Goal: Task Accomplishment & Management: Complete application form

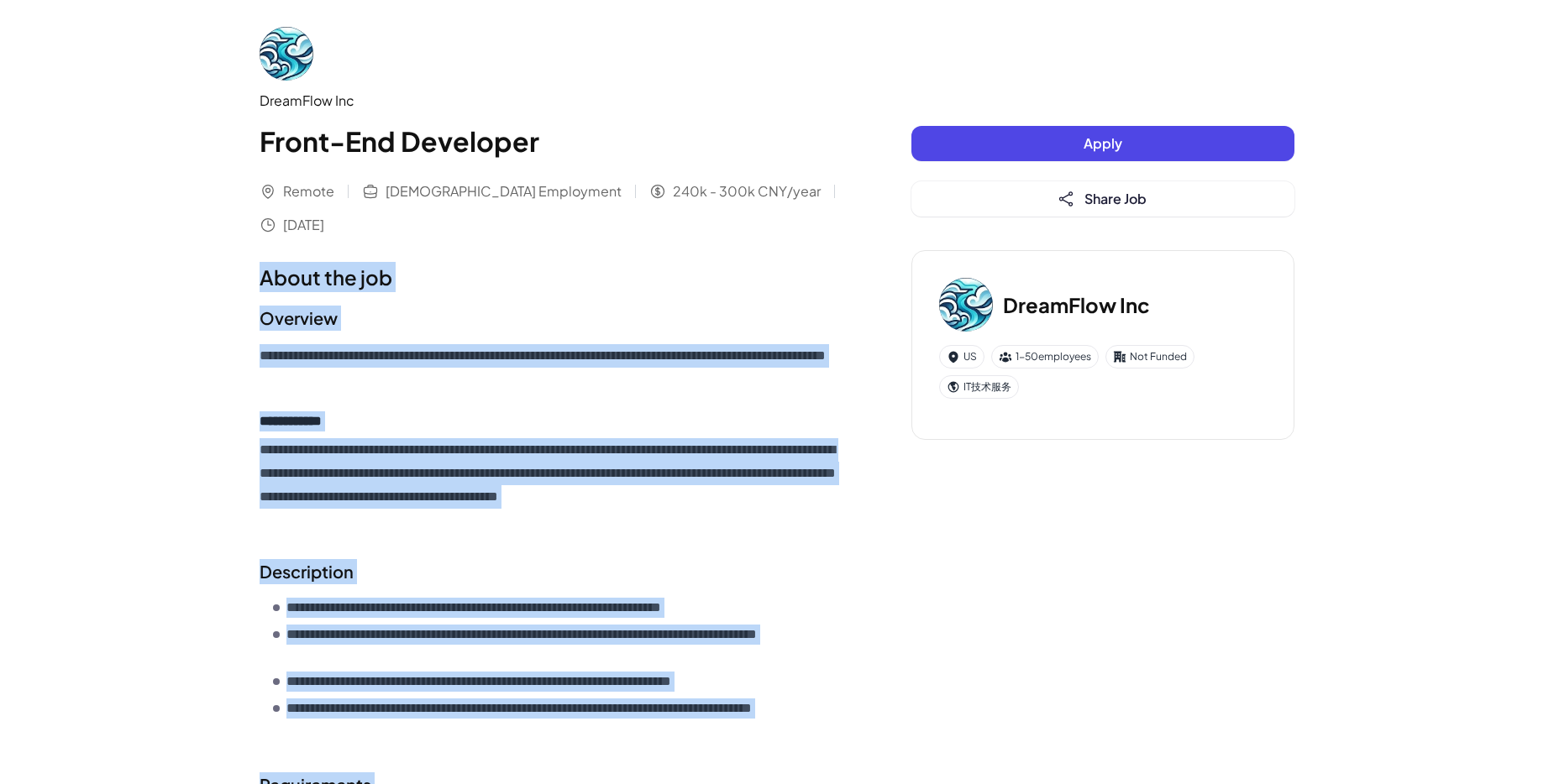
drag, startPoint x: 805, startPoint y: 522, endPoint x: 254, endPoint y: 251, distance: 614.0
click at [254, 251] on div "**********" at bounding box center [777, 621] width 1076 height 1241
click at [840, 264] on div "**********" at bounding box center [552, 738] width 585 height 952
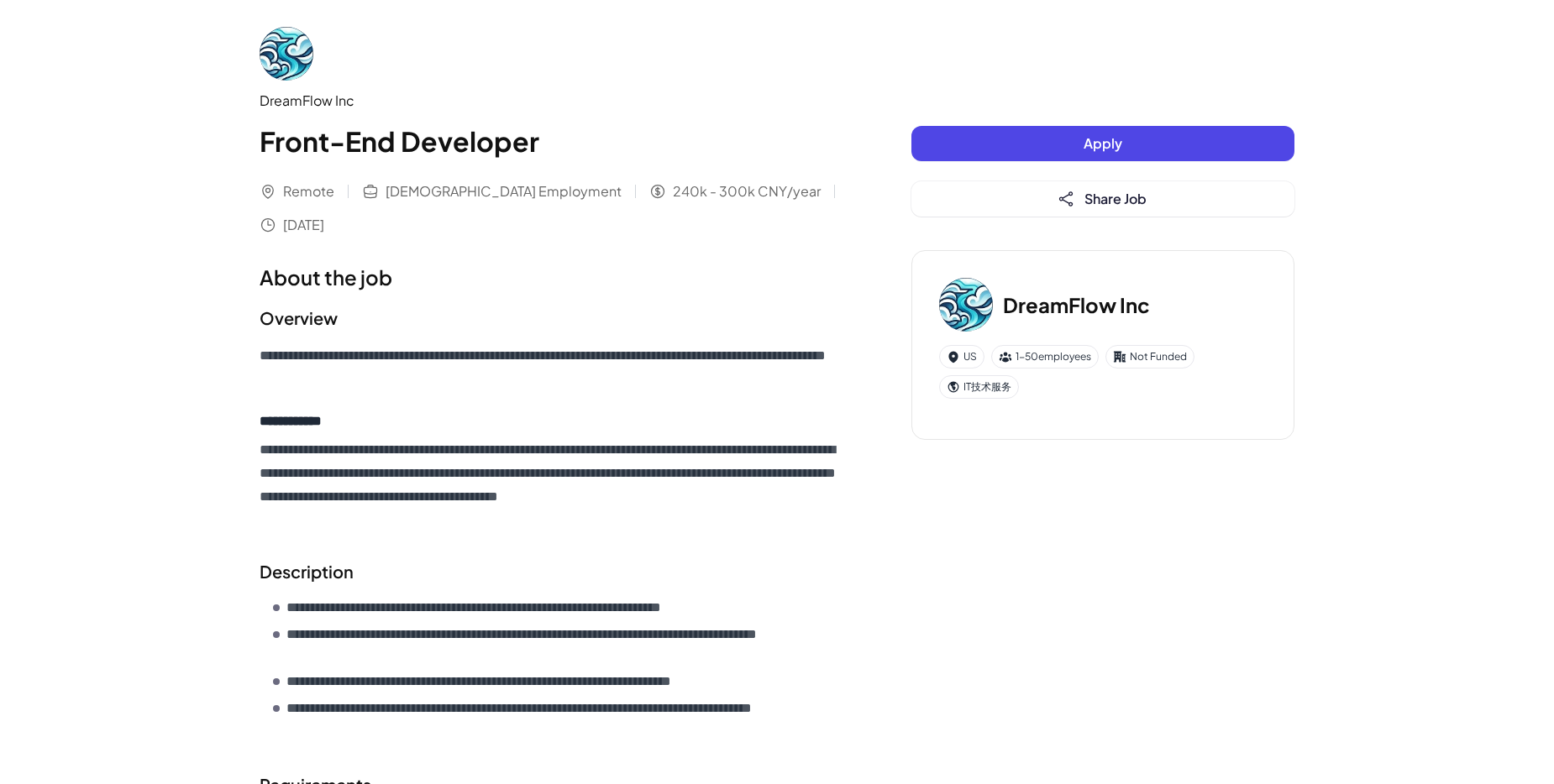
click at [1090, 139] on span "Apply" at bounding box center [1103, 143] width 38 height 17
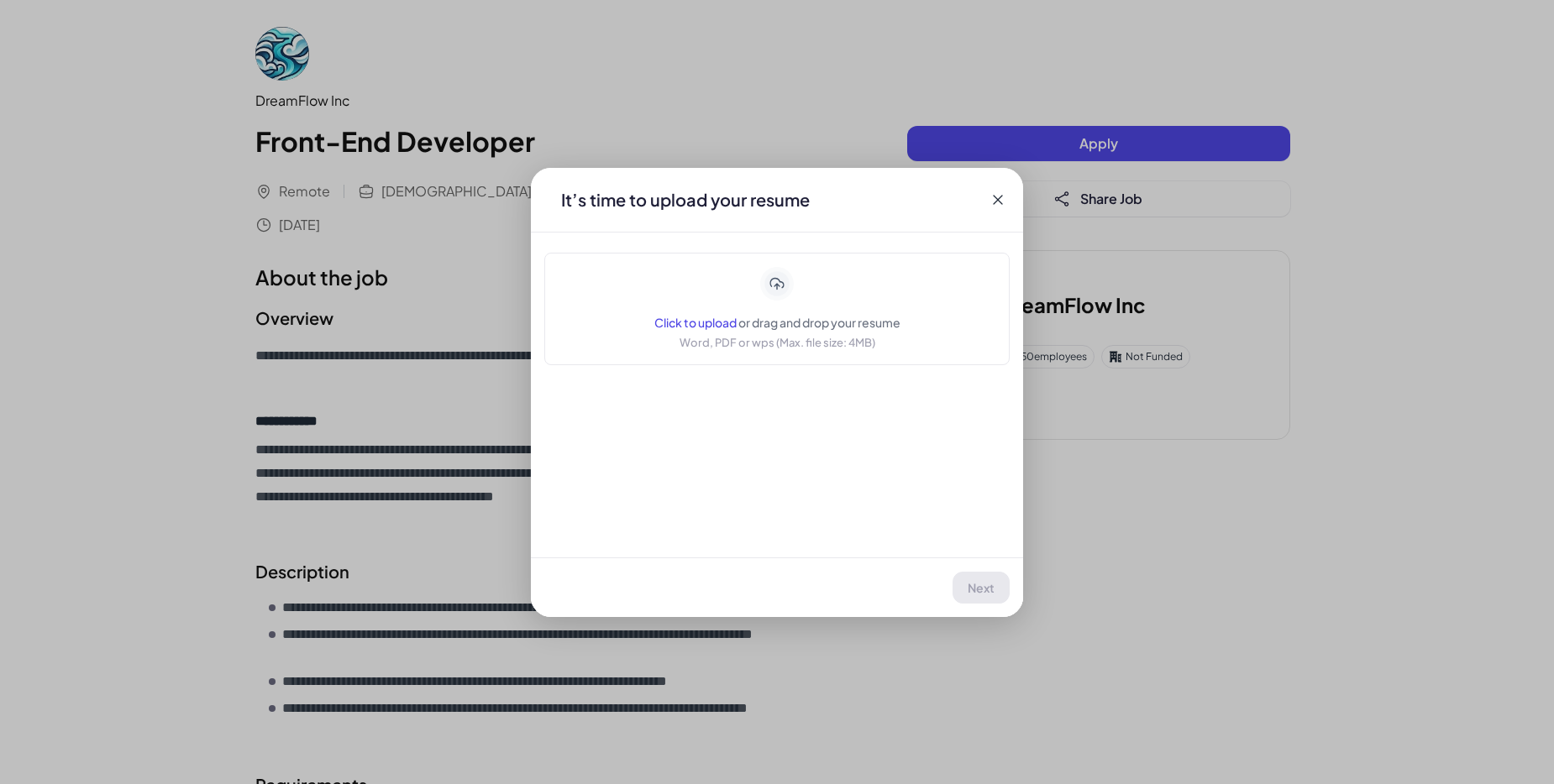
click at [973, 583] on div "Next" at bounding box center [777, 587] width 492 height 59
click at [985, 587] on div "Next" at bounding box center [777, 587] width 492 height 59
click at [947, 552] on div "It’s time to upload your resume Click to upload or drag and drop your resume Wo…" at bounding box center [777, 392] width 492 height 449
click at [993, 199] on icon at bounding box center [998, 199] width 17 height 17
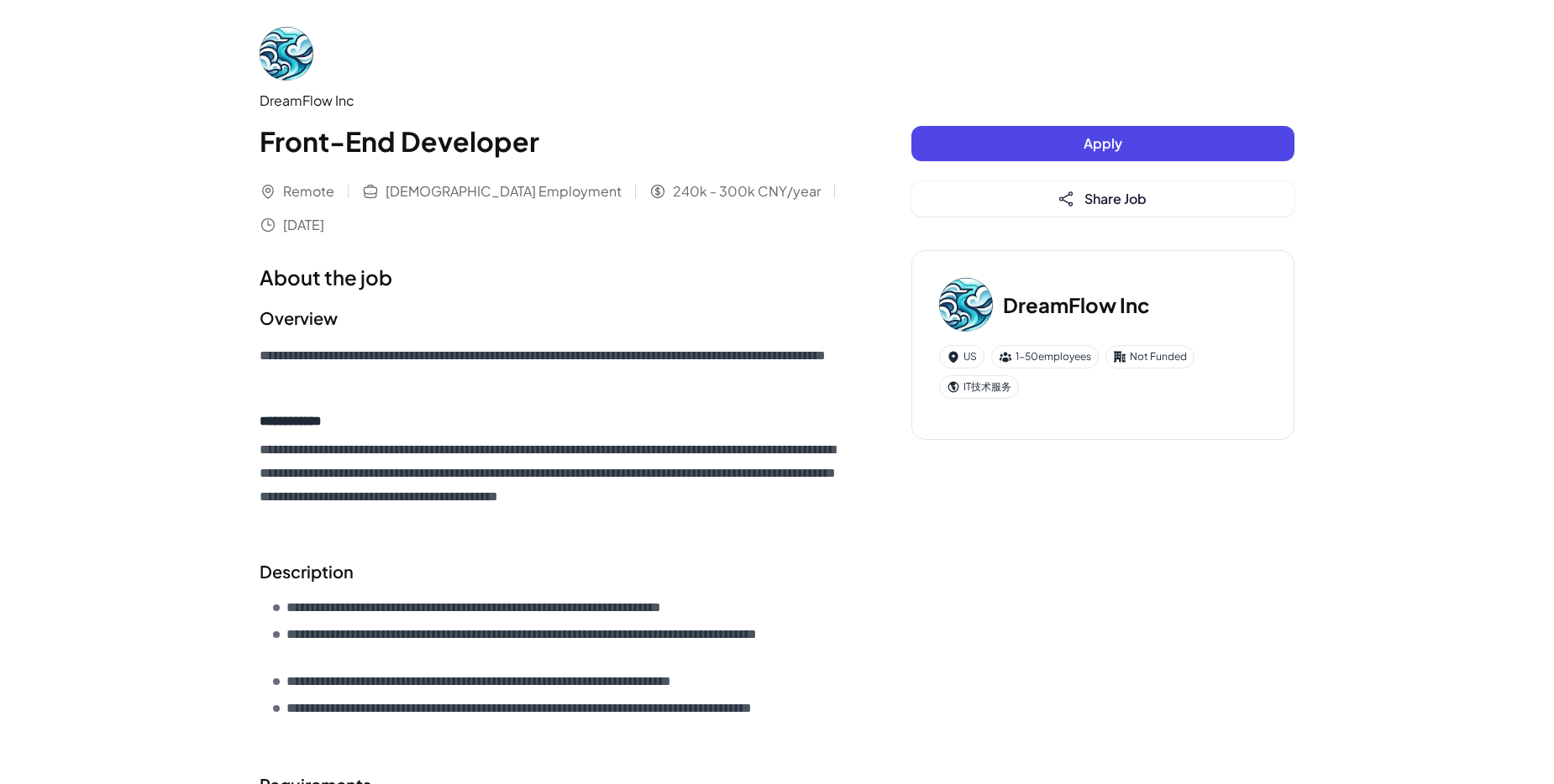
click at [961, 161] on div "Apply Share Job" at bounding box center [1103, 171] width 383 height 91
click at [964, 147] on button "Apply" at bounding box center [1103, 143] width 383 height 35
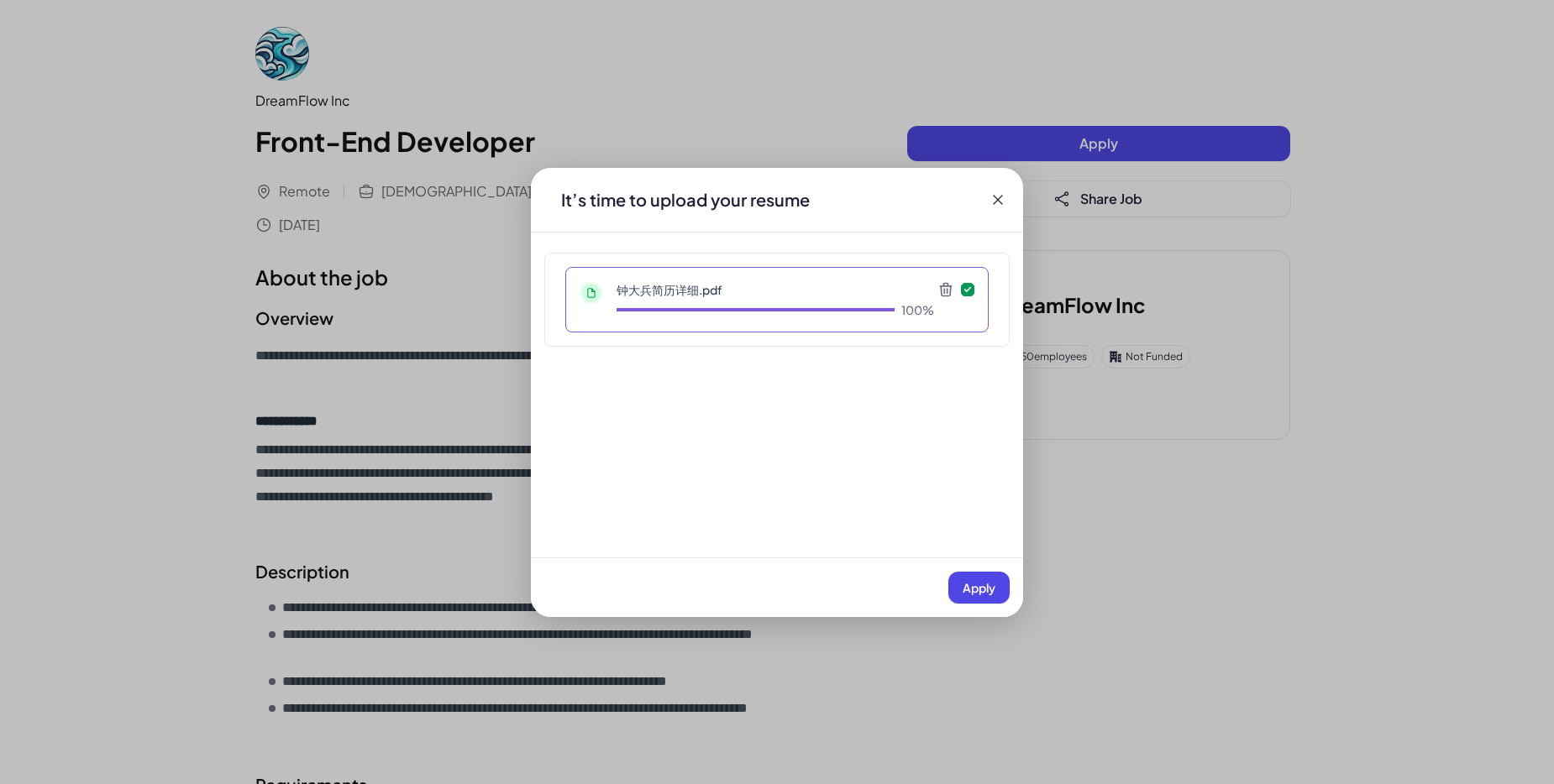
click at [816, 321] on div "钟大兵简历详细.pdf 100%" at bounding box center [777, 300] width 423 height 66
click at [987, 580] on span "Apply" at bounding box center [979, 587] width 32 height 15
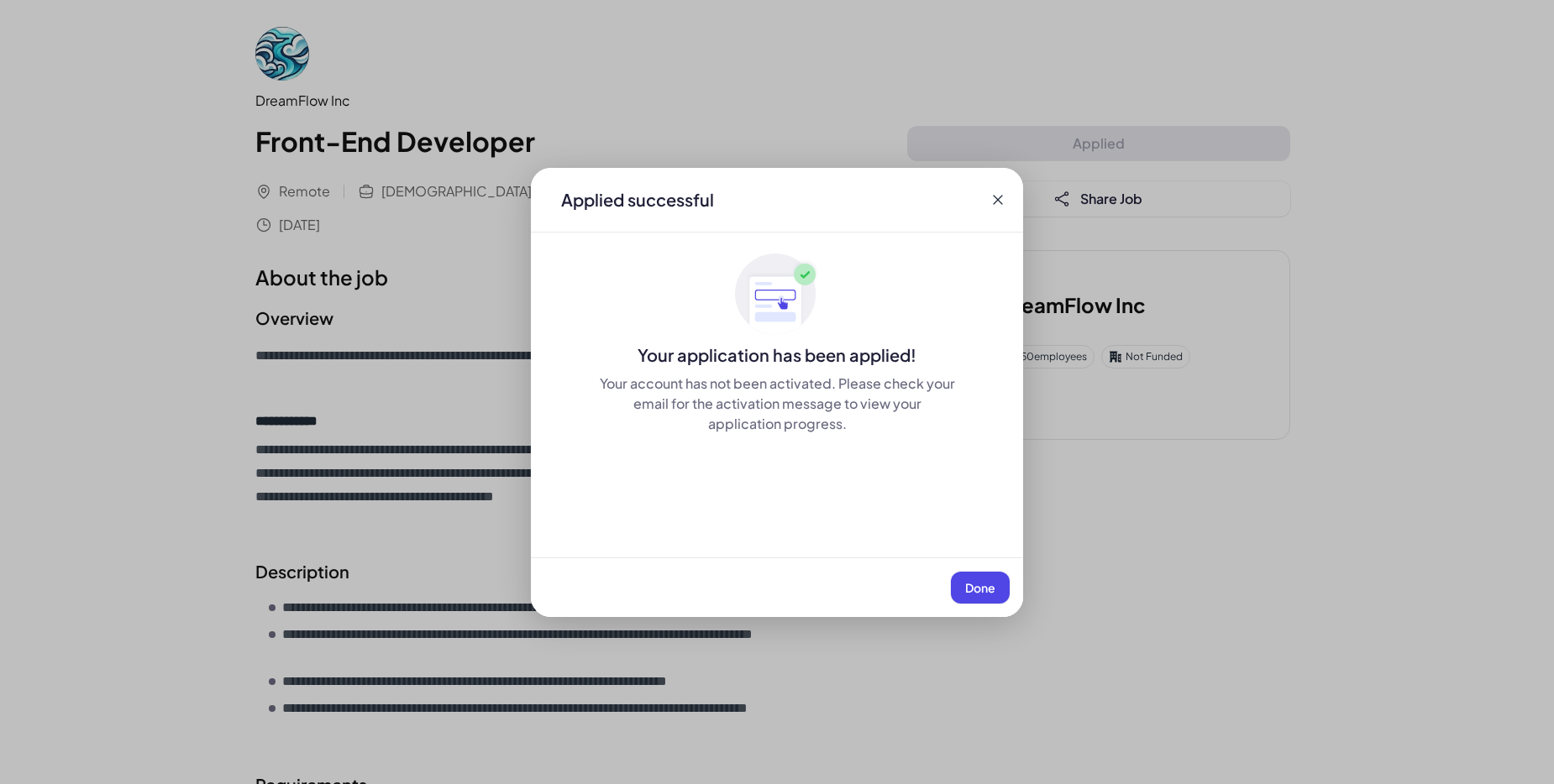
click at [986, 586] on span "Done" at bounding box center [980, 587] width 31 height 15
